Goal: Transaction & Acquisition: Download file/media

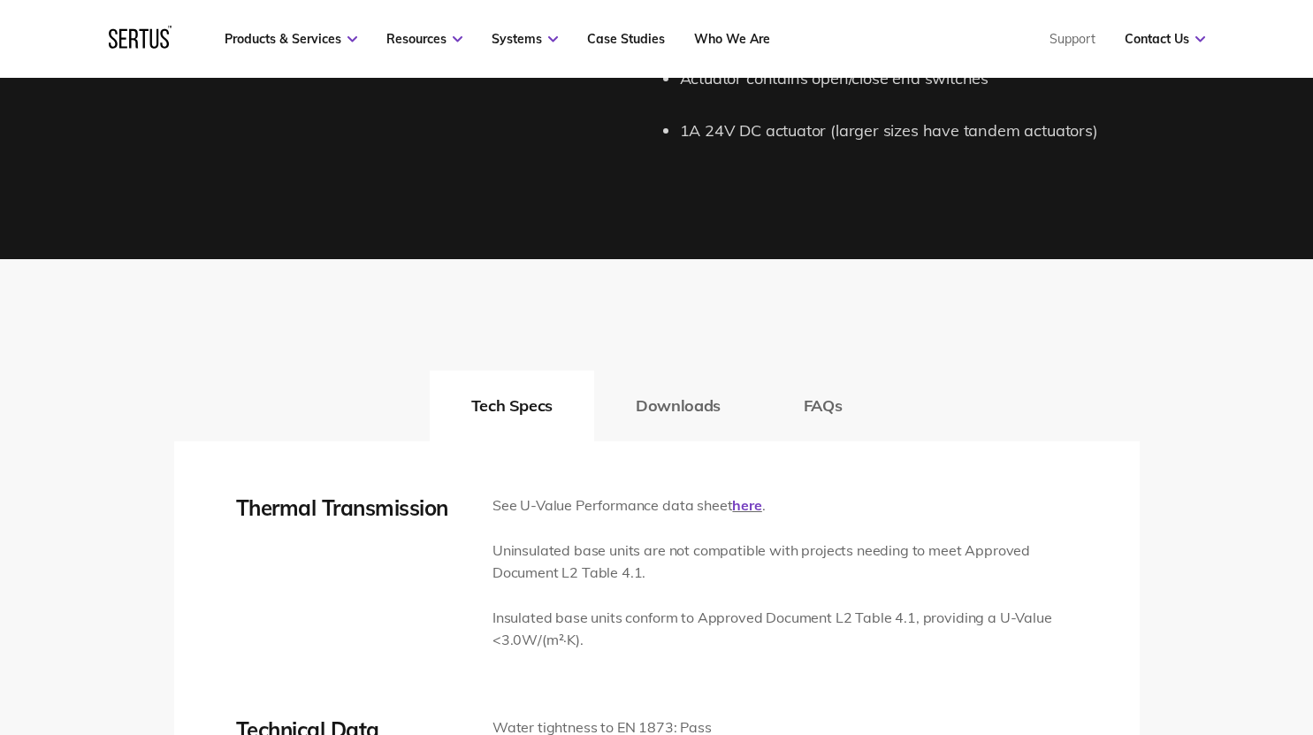
scroll to position [2475, 0]
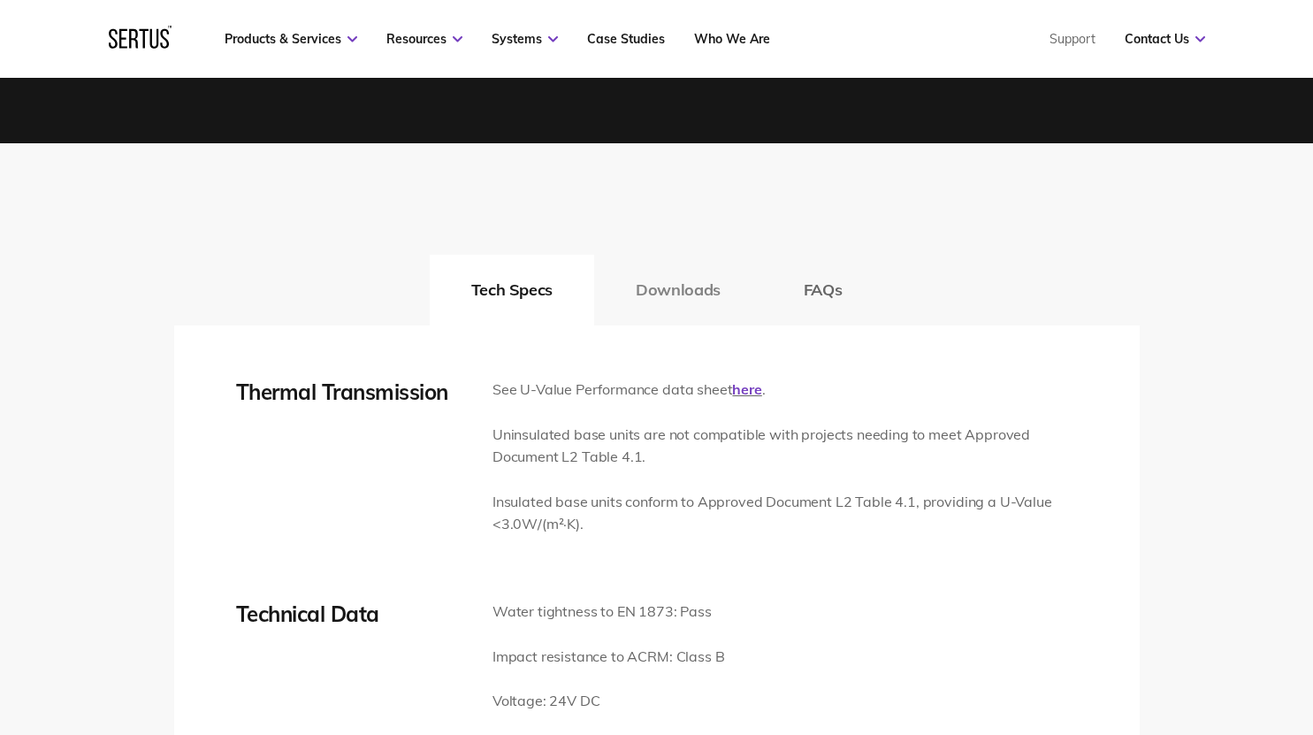
click at [708, 290] on button "Downloads" at bounding box center [678, 290] width 168 height 71
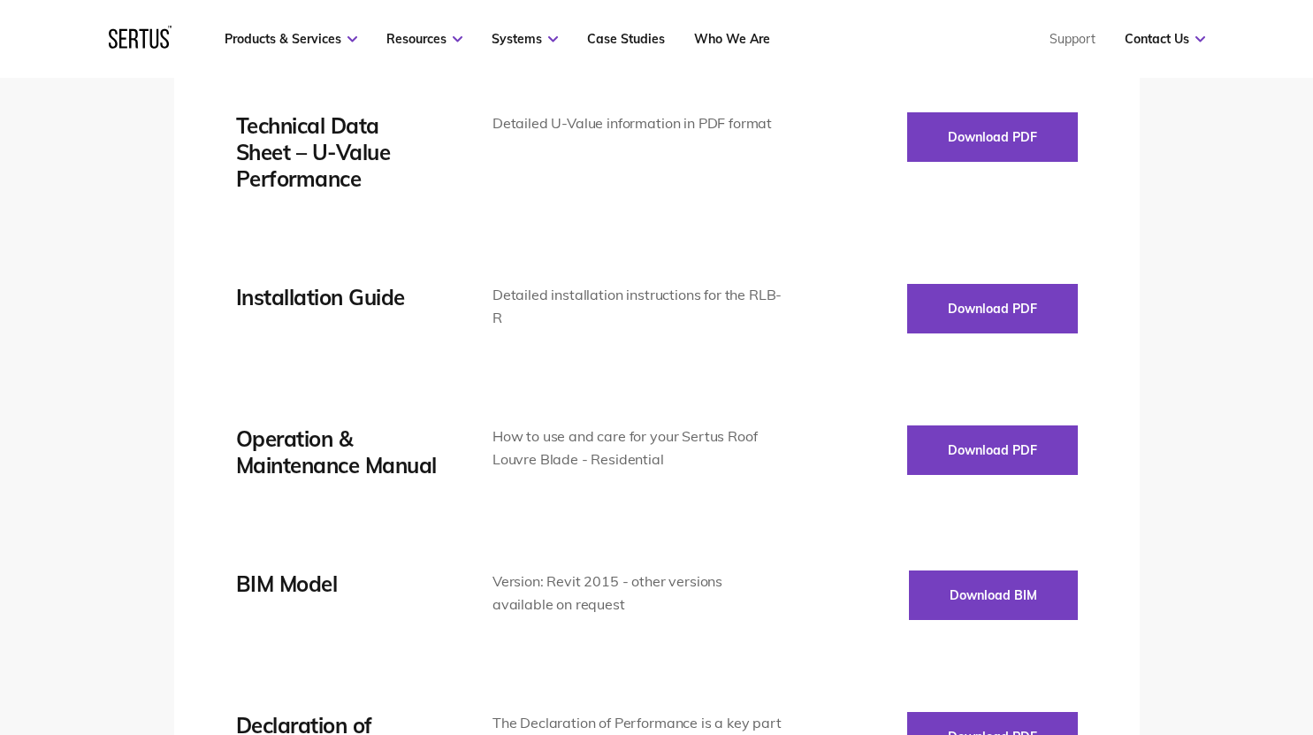
scroll to position [2917, 0]
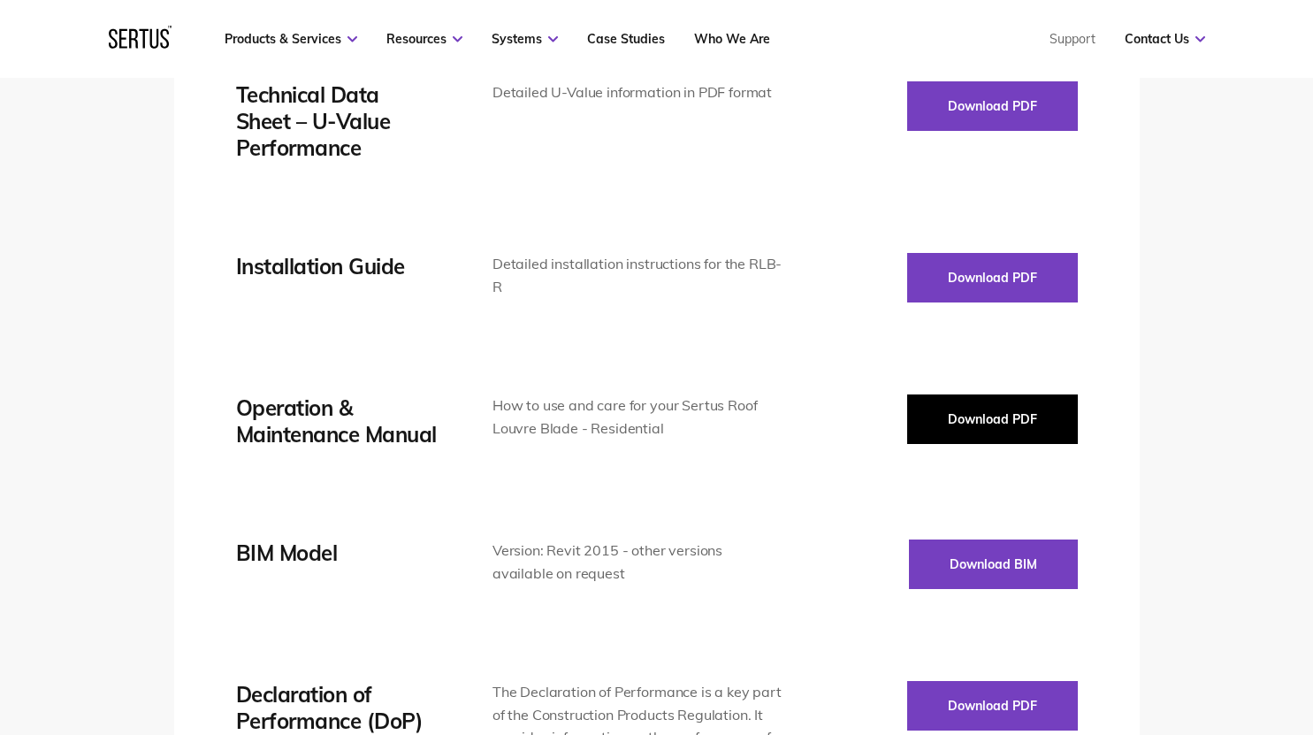
click at [979, 407] on button "Download PDF" at bounding box center [992, 418] width 171 height 49
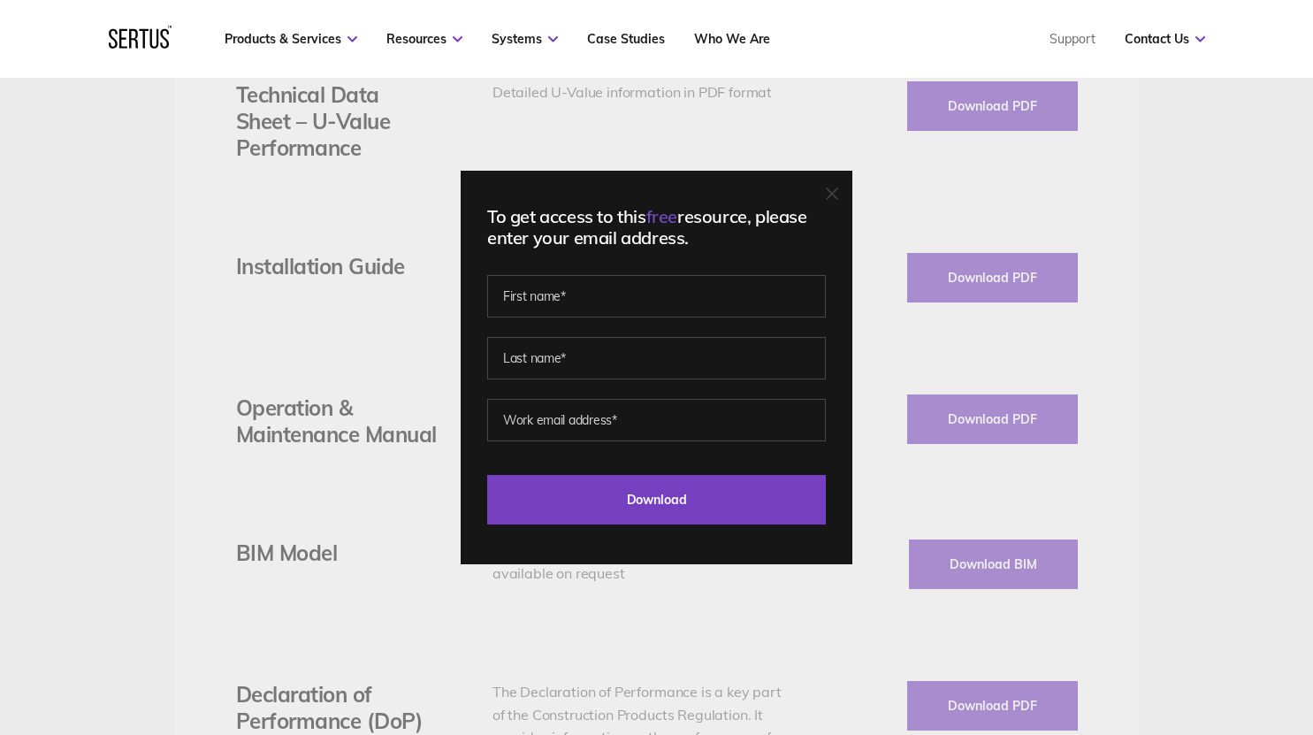
click at [872, 190] on div "To get access to this free resource, please enter your email address. Last Down…" at bounding box center [656, 367] width 1313 height 735
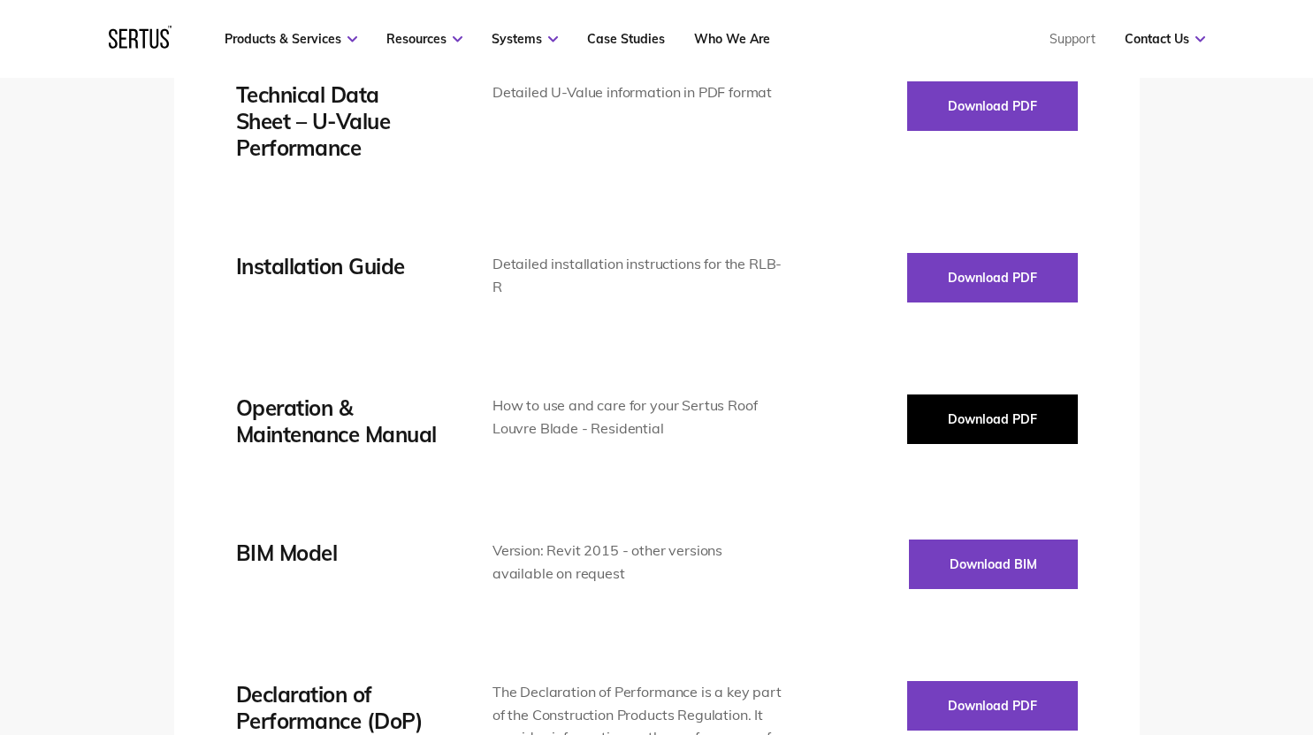
click at [976, 414] on button "Download PDF" at bounding box center [992, 418] width 171 height 49
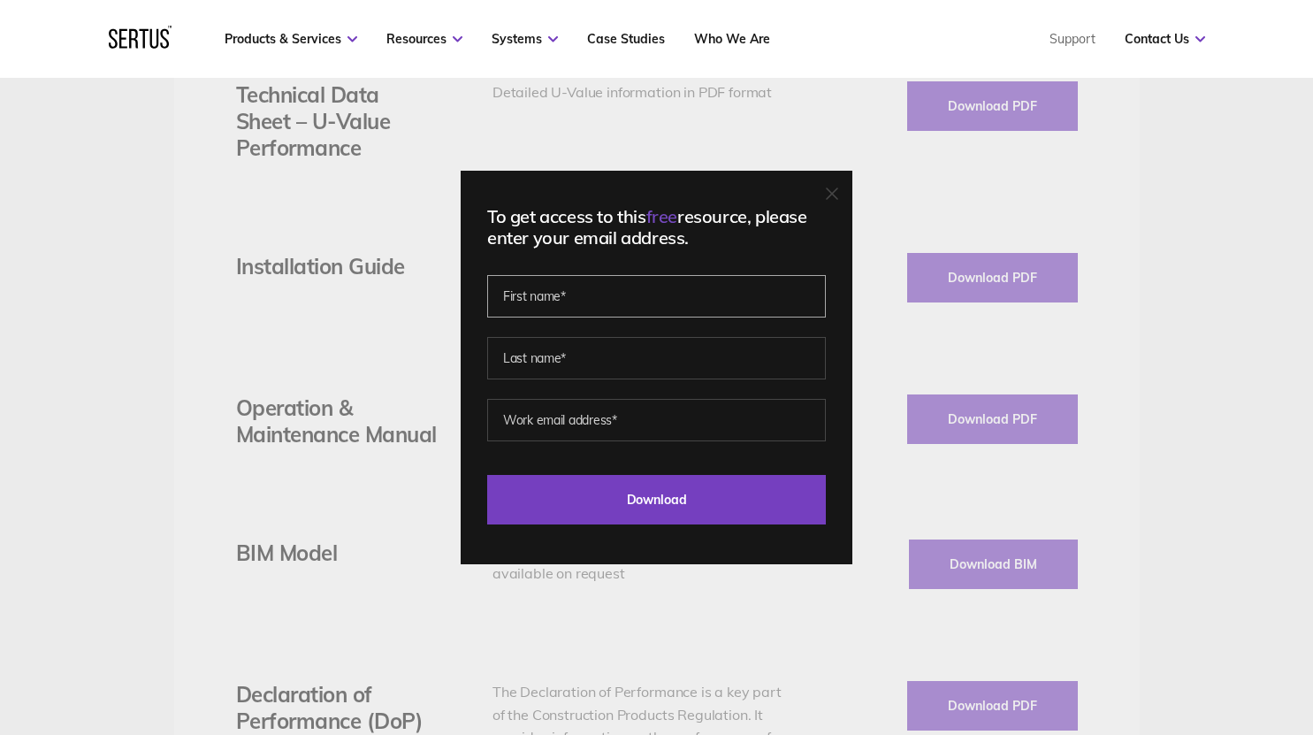
click at [744, 291] on input "text" at bounding box center [656, 296] width 339 height 42
type input "[PERSON_NAME]"
click at [618, 365] on input "text" at bounding box center [656, 358] width 339 height 42
type input "thorogood"
click at [691, 435] on input "email" at bounding box center [656, 420] width 339 height 42
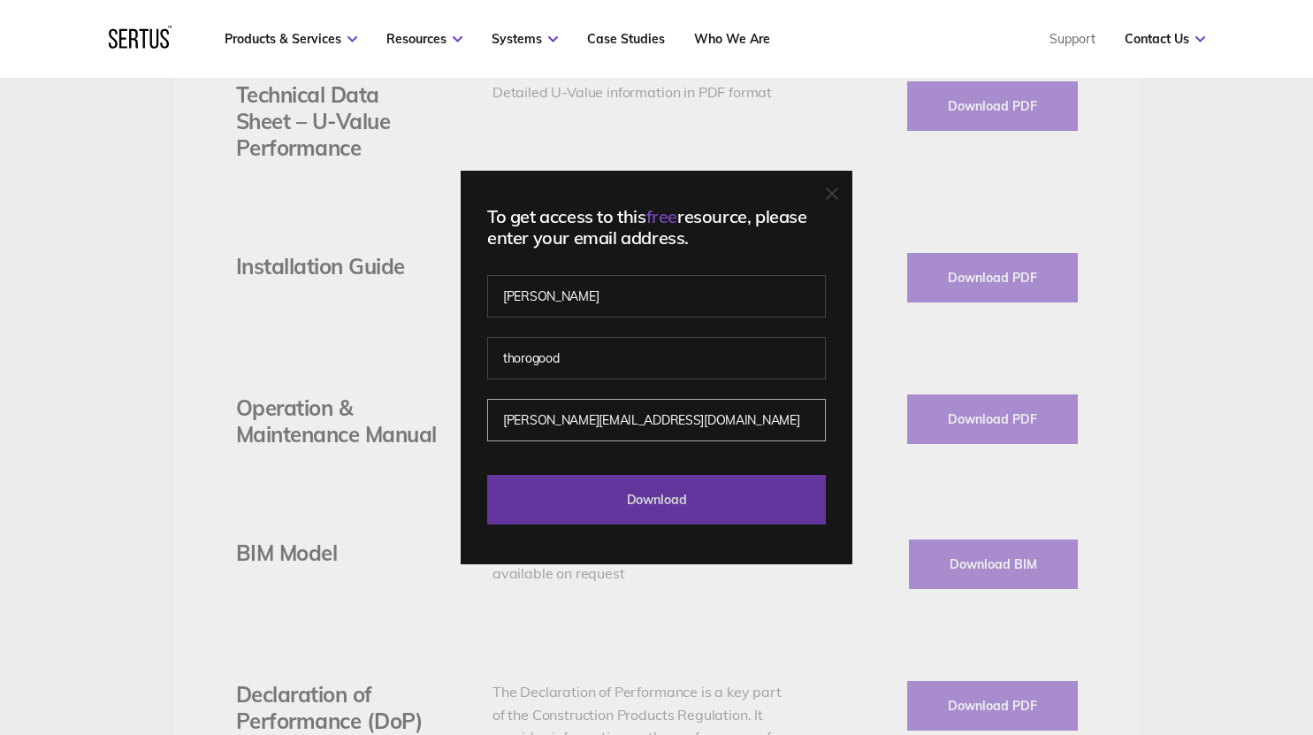
type input "[PERSON_NAME][EMAIL_ADDRESS][DOMAIN_NAME]"
click at [612, 496] on input "Download" at bounding box center [656, 499] width 339 height 49
